Goal: Information Seeking & Learning: Learn about a topic

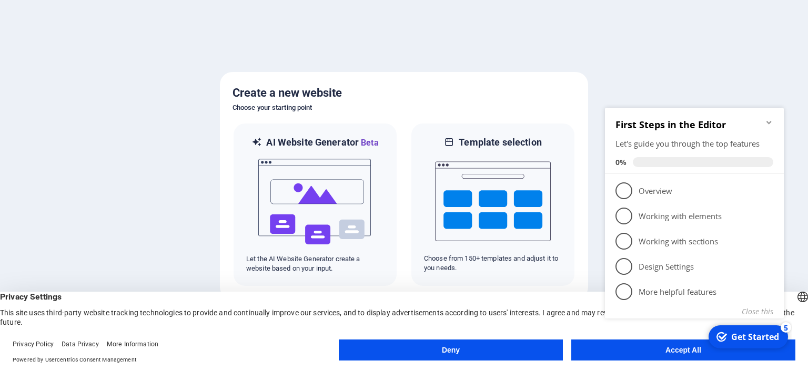
click div "checkmark Get Started 5 First Steps in the Editor Let's guide you through the t…"
click at [756, 312] on button "Close this" at bounding box center [757, 312] width 32 height 10
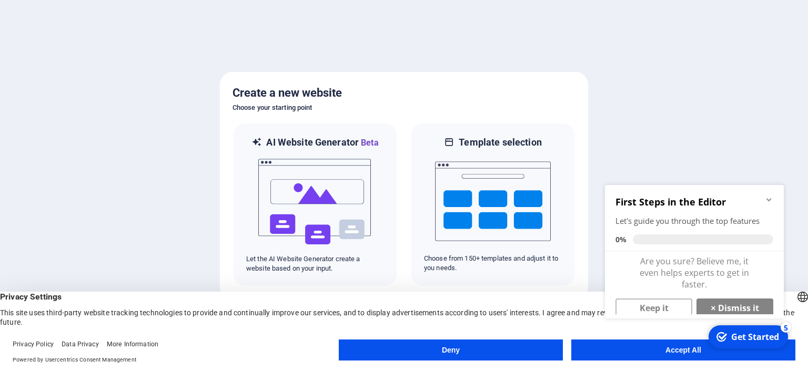
click at [769, 200] on icon "Minimize checklist" at bounding box center [768, 199] width 5 height 3
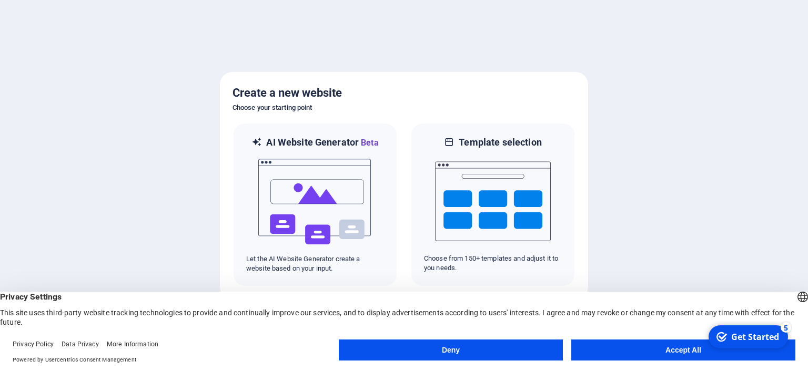
click at [676, 354] on button "Accept All" at bounding box center [683, 350] width 224 height 21
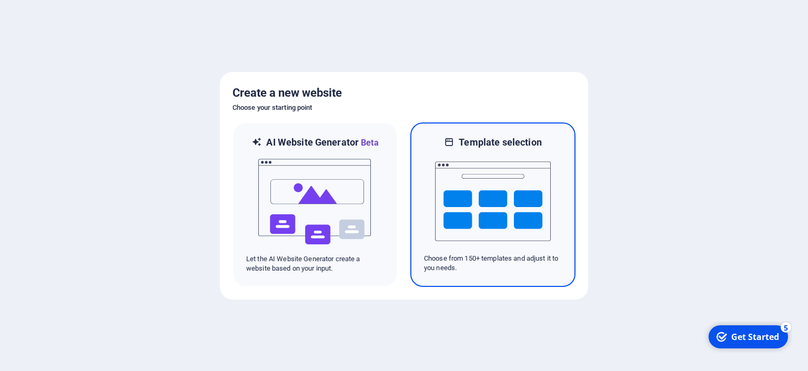
click at [481, 211] on img at bounding box center [493, 201] width 116 height 105
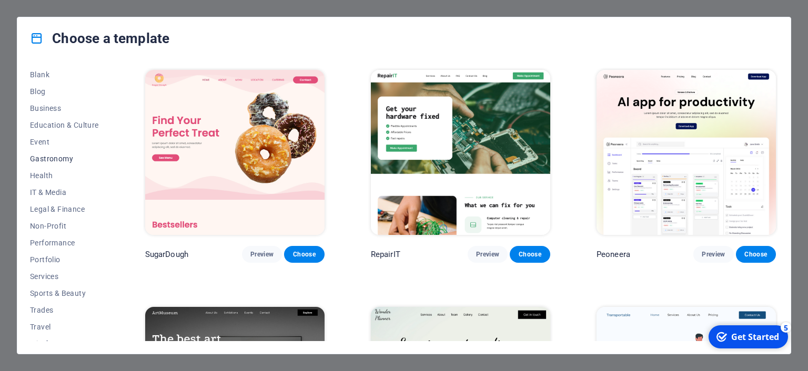
scroll to position [147, 0]
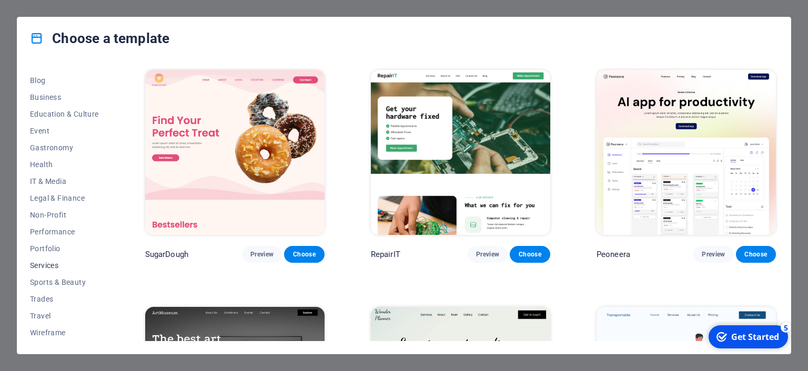
click at [50, 266] on span "Services" at bounding box center [64, 265] width 69 height 8
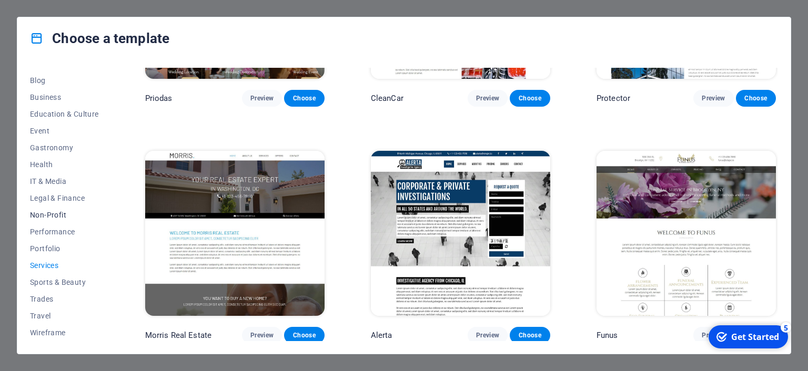
scroll to position [99, 0]
click at [55, 143] on span "Business" at bounding box center [64, 145] width 69 height 8
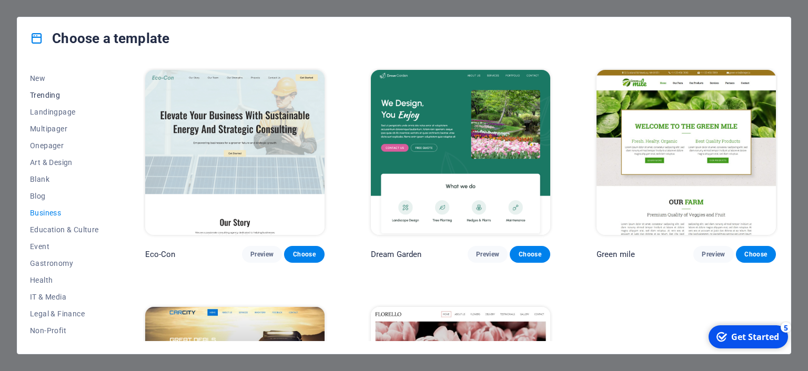
scroll to position [48, 0]
click at [47, 82] on span "Trending" at bounding box center [64, 79] width 69 height 8
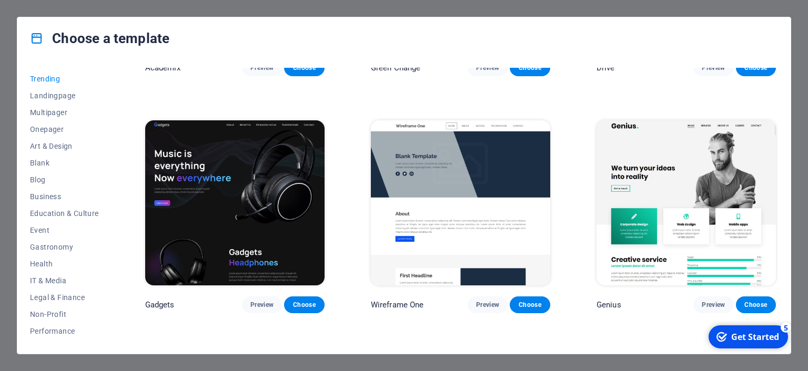
scroll to position [678, 0]
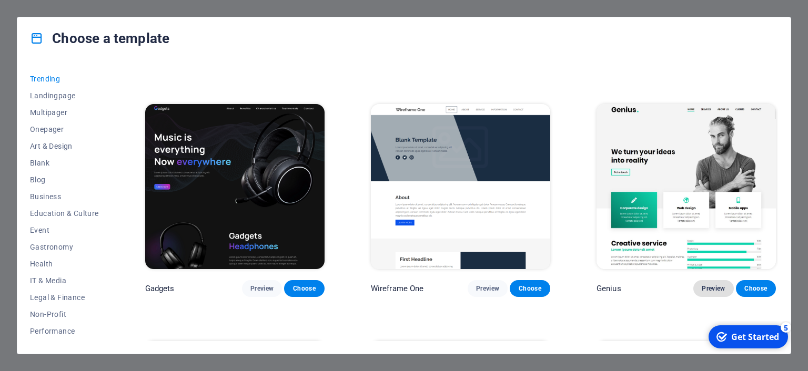
click at [708, 287] on span "Preview" at bounding box center [712, 288] width 23 height 8
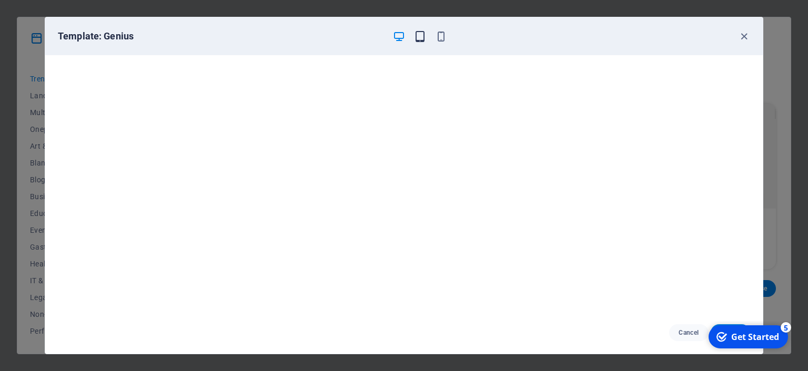
click at [419, 40] on icon "button" at bounding box center [420, 36] width 12 height 12
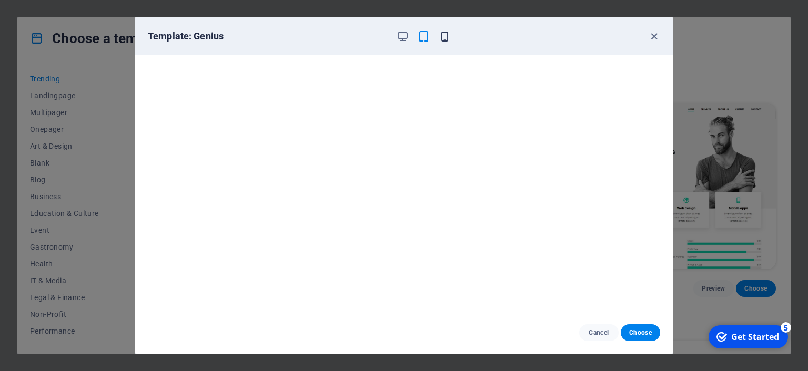
click at [448, 35] on icon "button" at bounding box center [445, 36] width 12 height 12
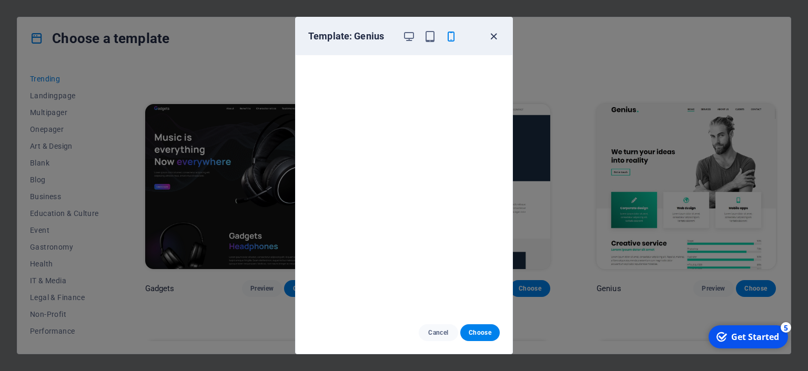
click at [494, 37] on icon "button" at bounding box center [493, 36] width 12 height 12
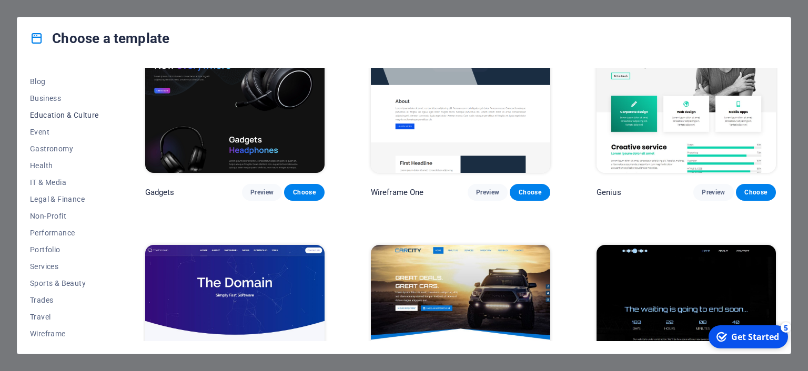
scroll to position [147, 0]
click at [54, 184] on span "IT & Media" at bounding box center [64, 181] width 69 height 8
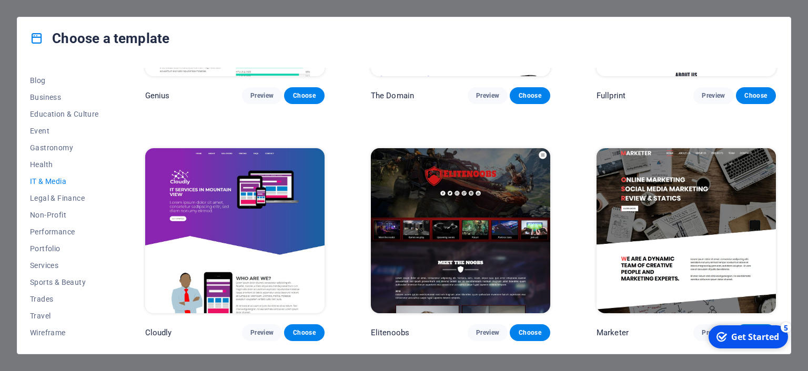
scroll to position [299, 0]
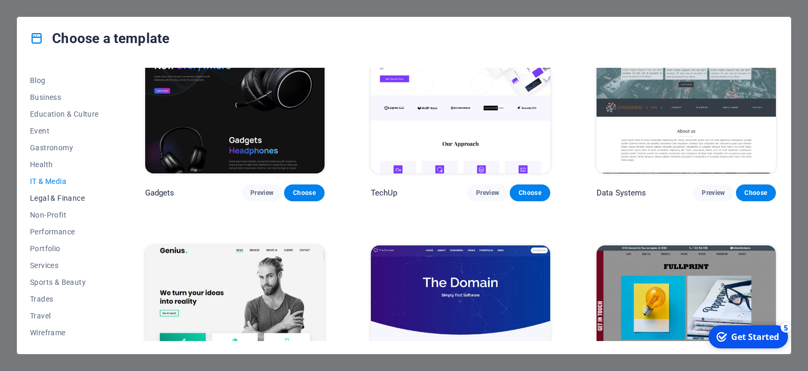
click at [65, 199] on span "Legal & Finance" at bounding box center [64, 198] width 69 height 8
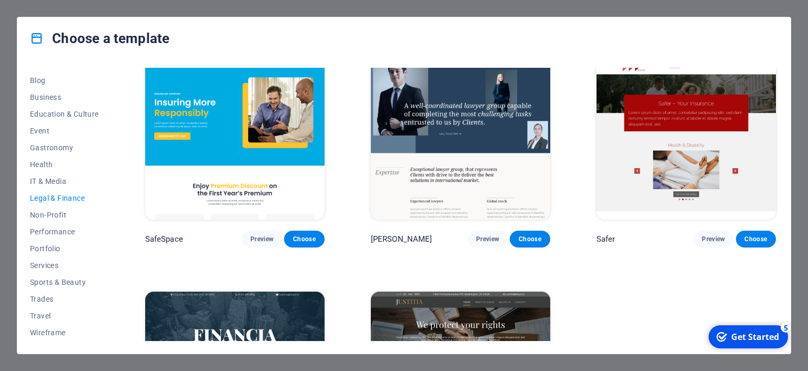
scroll to position [0, 0]
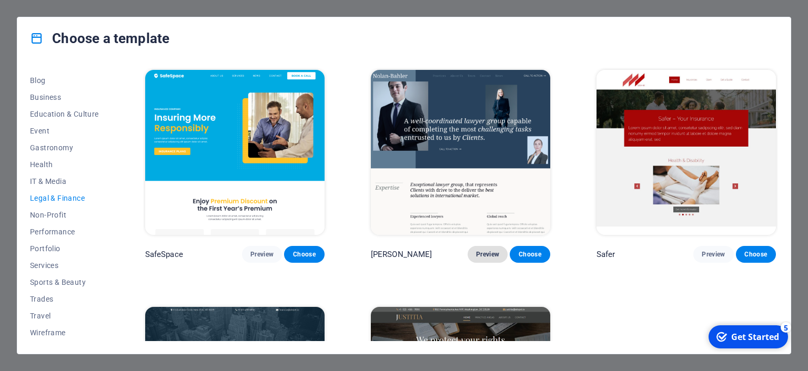
click at [484, 253] on span "Preview" at bounding box center [487, 254] width 23 height 8
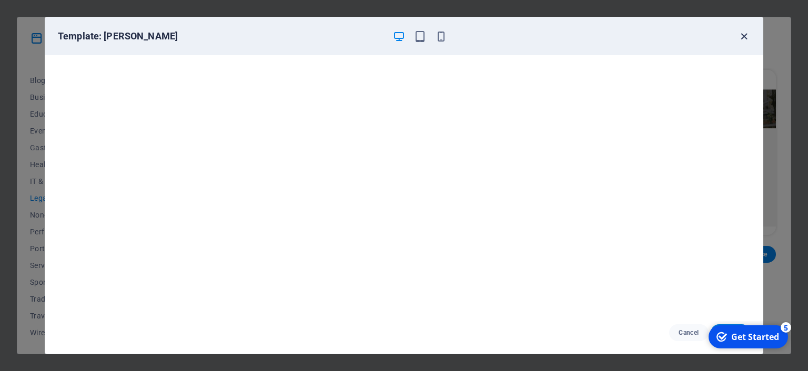
click at [739, 35] on icon "button" at bounding box center [744, 36] width 12 height 12
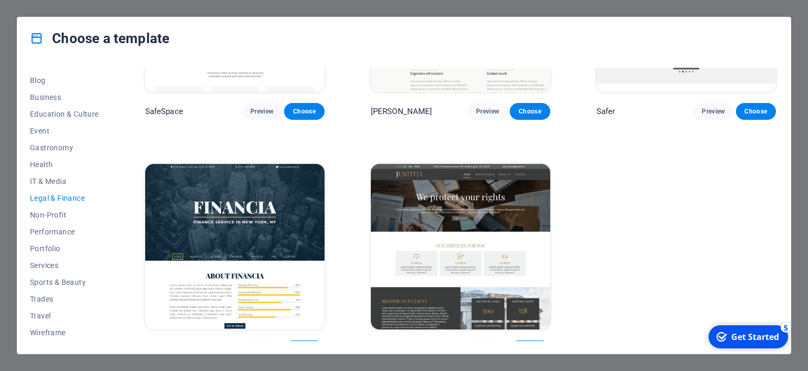
scroll to position [159, 0]
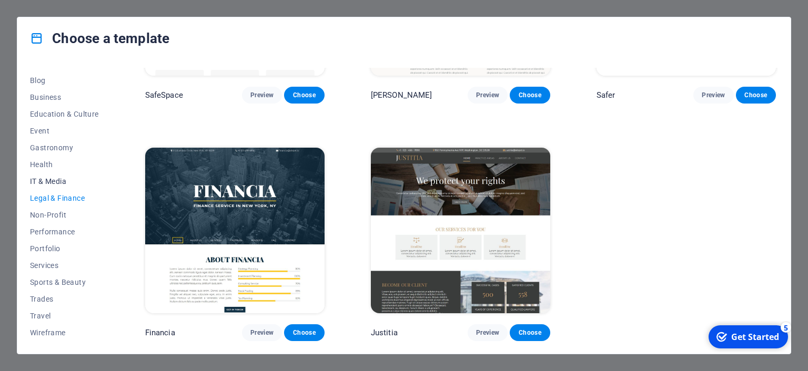
click at [60, 182] on span "IT & Media" at bounding box center [64, 181] width 69 height 8
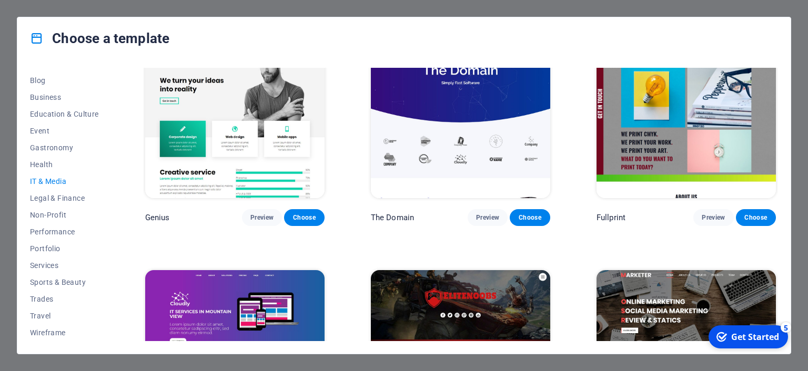
scroll to position [635, 0]
